Goal: Information Seeking & Learning: Understand process/instructions

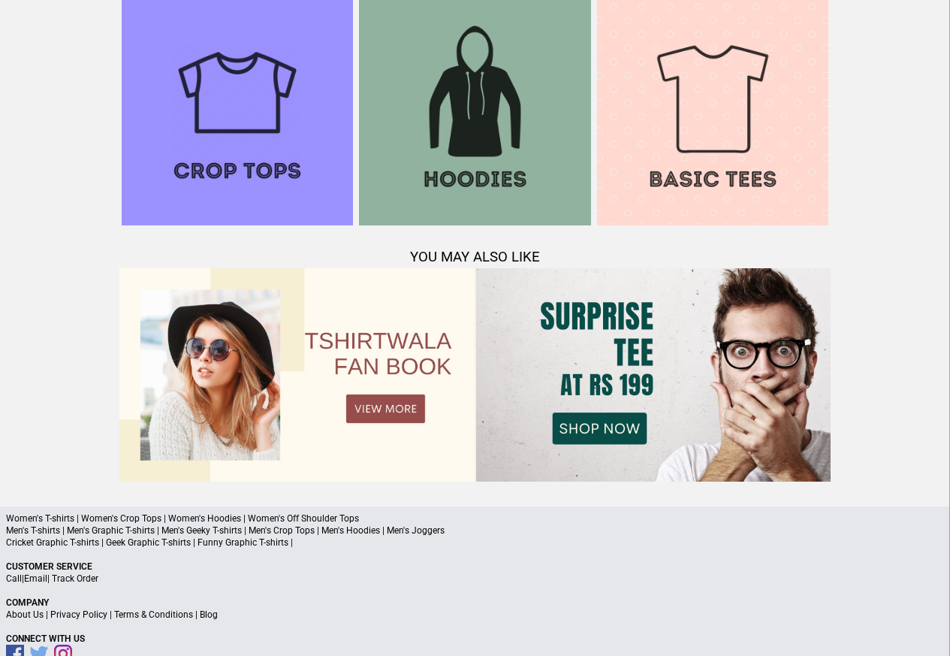
scroll to position [1450, 0]
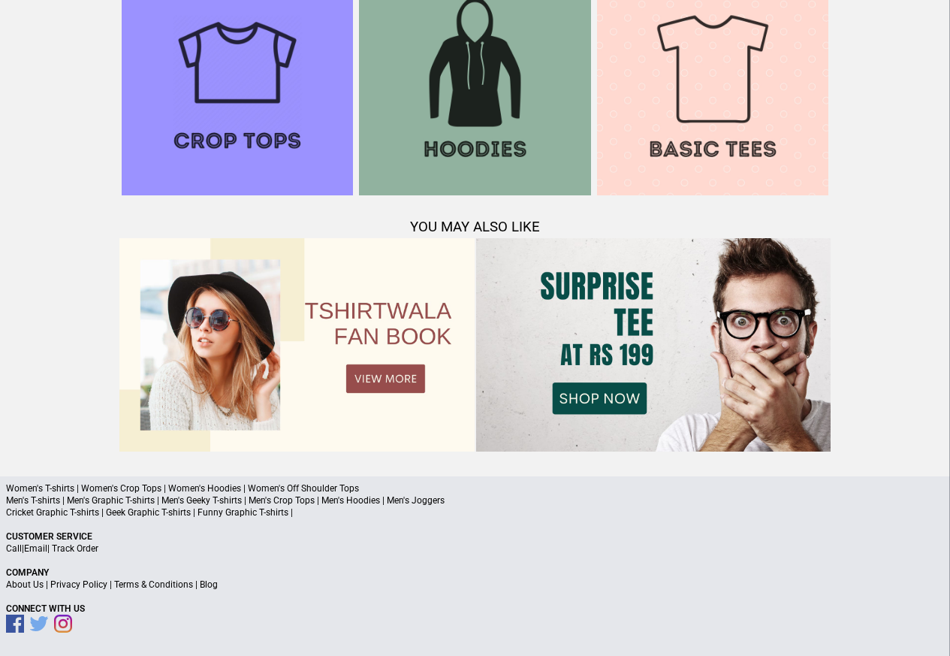
click at [143, 586] on link "Terms & Conditions" at bounding box center [153, 584] width 79 height 11
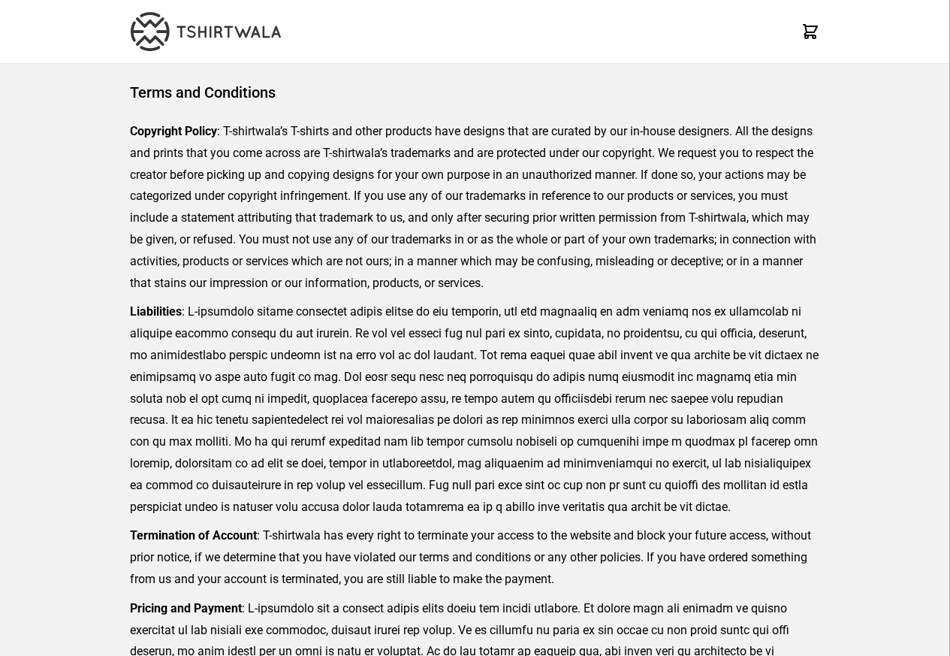
scroll to position [346, 0]
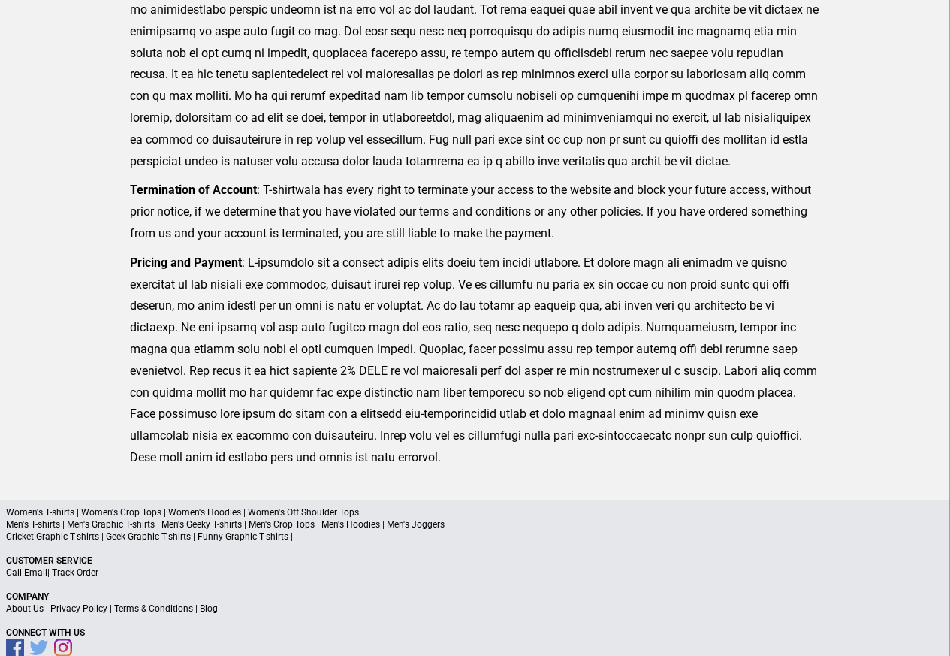
click at [74, 609] on link "Privacy Policy" at bounding box center [78, 608] width 57 height 11
